Goal: Information Seeking & Learning: Learn about a topic

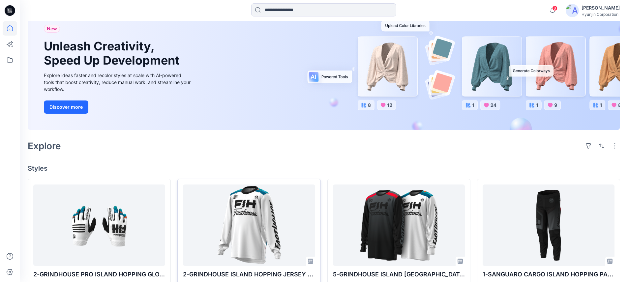
scroll to position [120, 0]
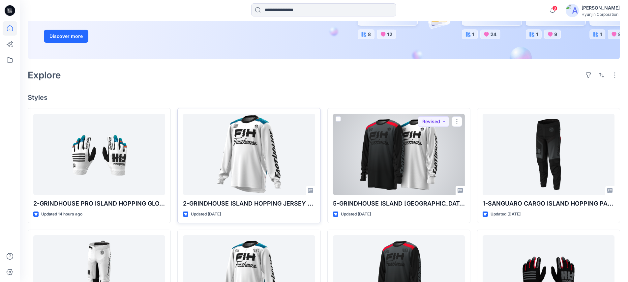
drag, startPoint x: 355, startPoint y: 154, endPoint x: 261, endPoint y: 155, distance: 93.6
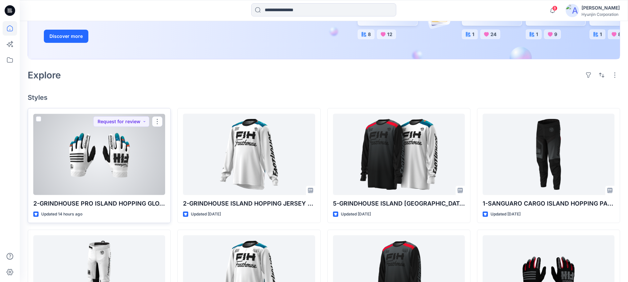
click at [92, 157] on div at bounding box center [99, 154] width 132 height 81
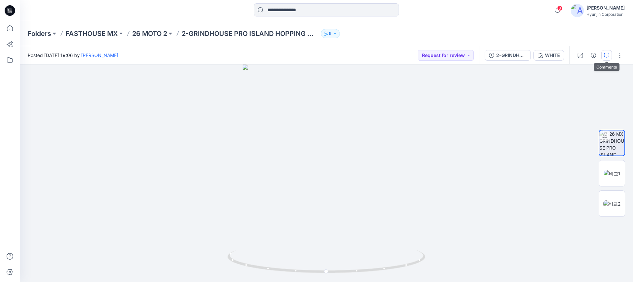
click at [607, 56] on icon "button" at bounding box center [606, 55] width 5 height 5
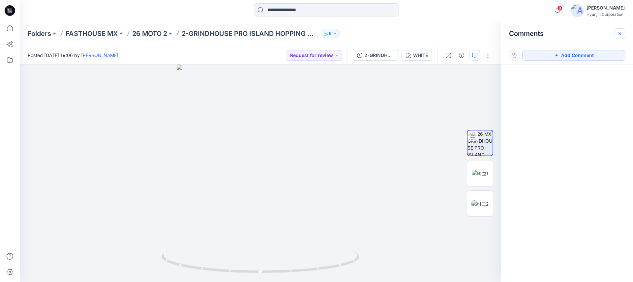
click at [619, 31] on icon "button" at bounding box center [619, 33] width 5 height 5
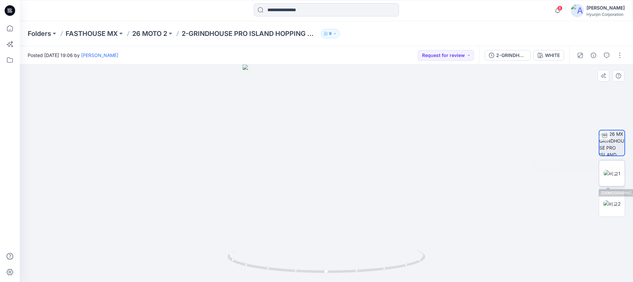
click at [620, 177] on img at bounding box center [611, 173] width 17 height 7
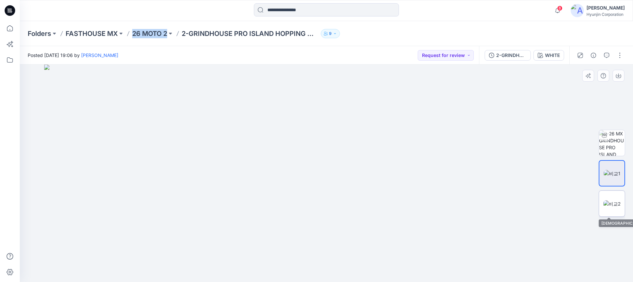
click at [612, 207] on img at bounding box center [611, 203] width 17 height 7
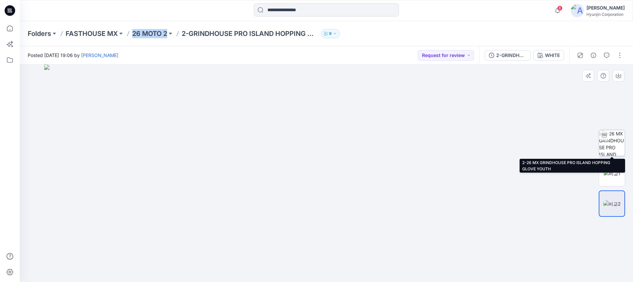
click at [606, 143] on img at bounding box center [612, 143] width 26 height 26
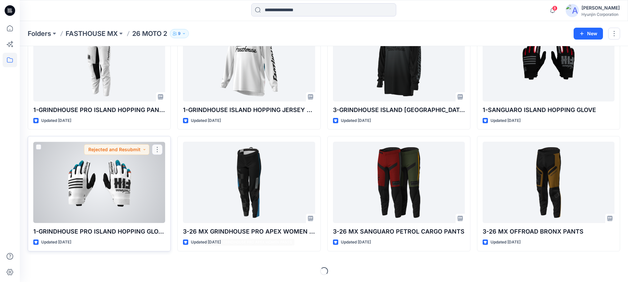
scroll to position [181, 0]
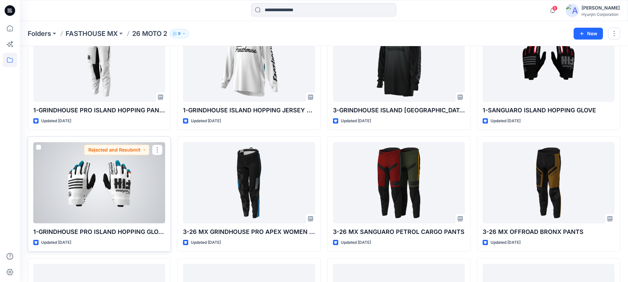
click at [110, 229] on p "1-GRINDHOUSE PRO ISLAND HOPPING GLOVE YOUTH" at bounding box center [99, 231] width 132 height 9
click at [109, 202] on div at bounding box center [99, 182] width 132 height 81
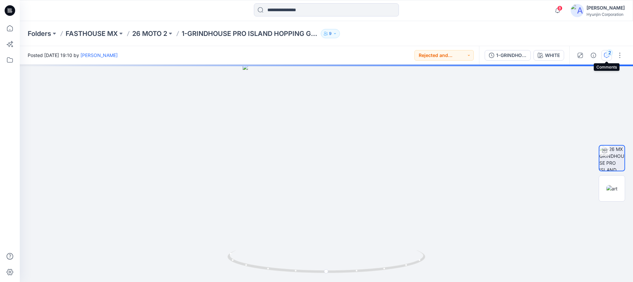
click at [611, 56] on button "2" at bounding box center [606, 55] width 11 height 11
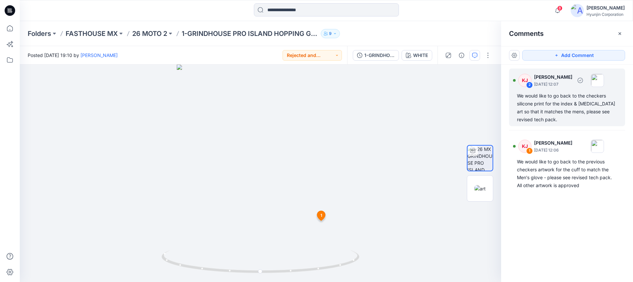
click at [573, 118] on div "We would like to go back to the checkers silicone print for the index & [MEDICA…" at bounding box center [567, 108] width 100 height 32
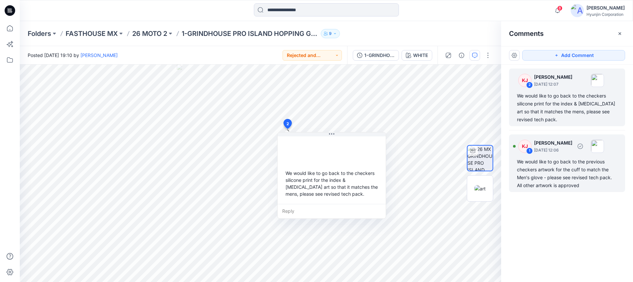
click at [569, 157] on div "KJ 1 [PERSON_NAME] [DATE] 12:06 We would like to go back to the previous checke…" at bounding box center [567, 163] width 116 height 58
